Goal: Task Accomplishment & Management: Complete application form

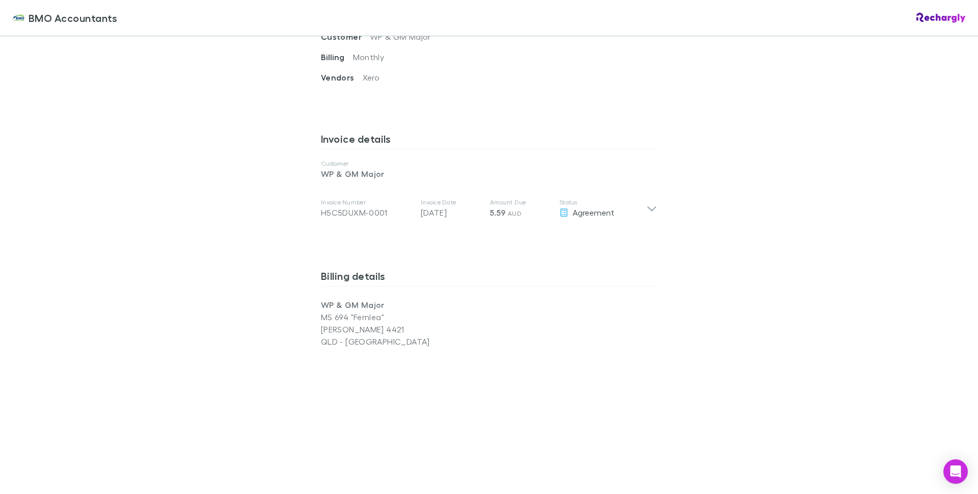
scroll to position [458, 0]
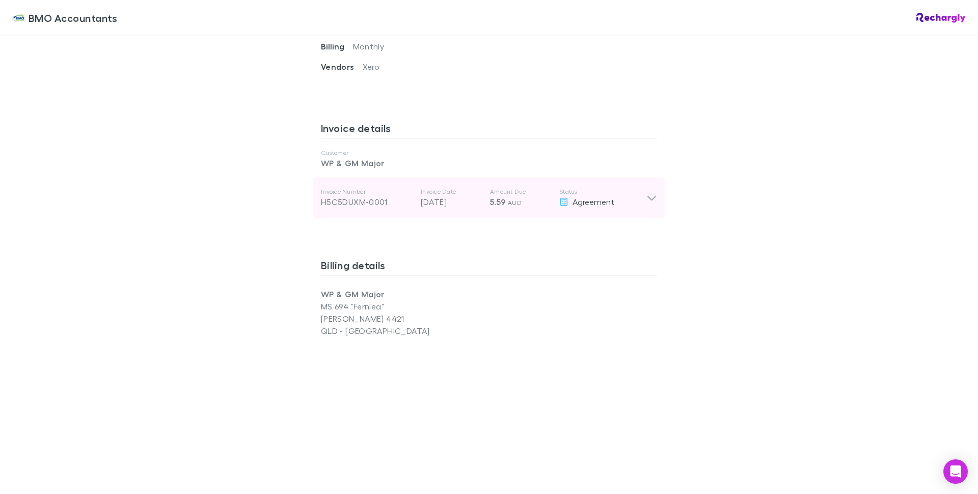
click at [648, 197] on icon at bounding box center [651, 198] width 11 height 12
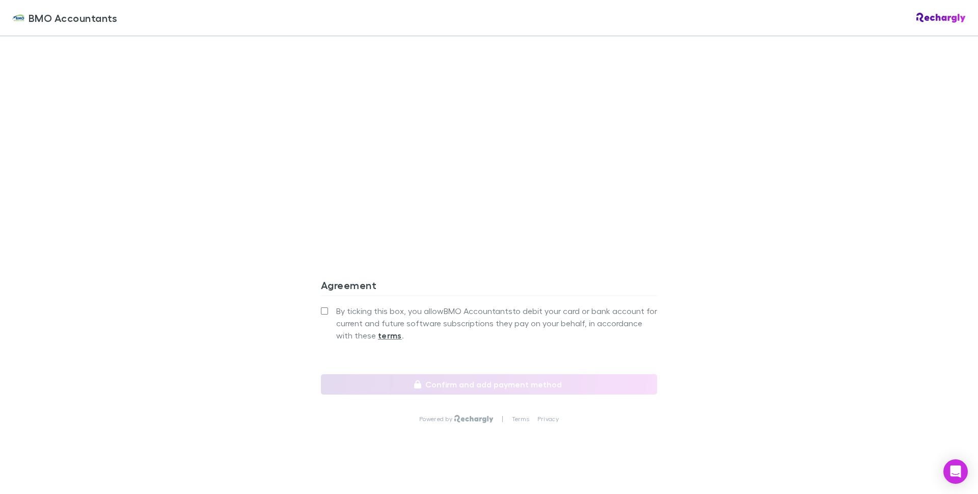
scroll to position [948, 0]
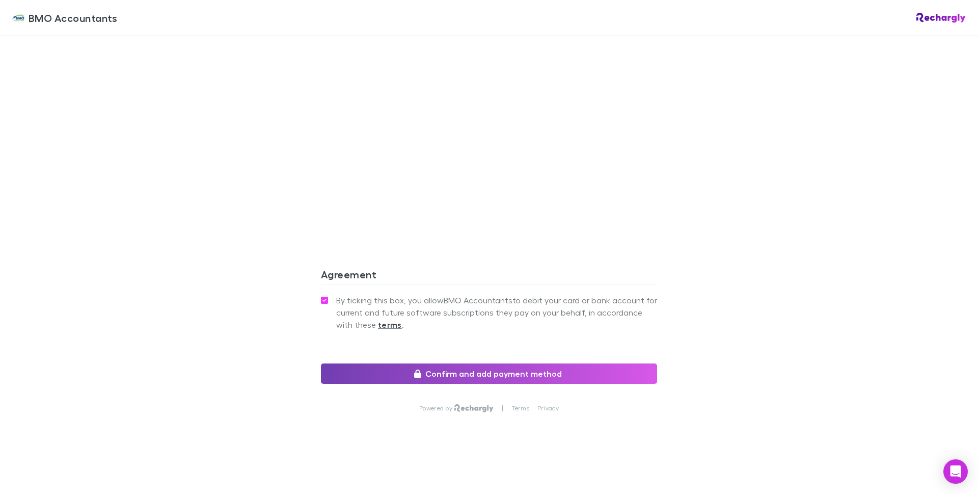
click at [522, 371] on button "Confirm and add payment method" at bounding box center [489, 373] width 336 height 20
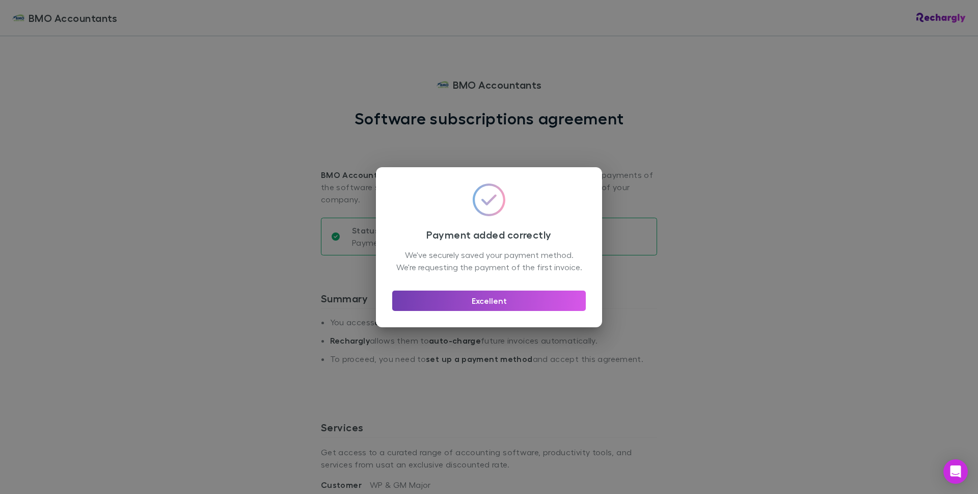
click at [477, 307] on button "Excellent" at bounding box center [489, 300] width 194 height 20
